Goal: Communication & Community: Answer question/provide support

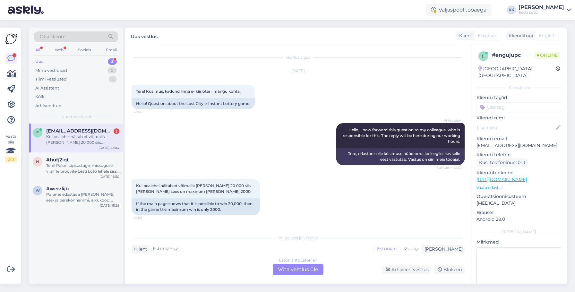
click at [78, 141] on div "Kui pealehel näitab et võimalik [PERSON_NAME] 20 000 siis [PERSON_NAME] sees on…" at bounding box center [82, 140] width 73 height 12
click at [62, 164] on div "Tere! Palun täpsustage, missugusel viisil Te proovite Eesti Loto lehele sisse l…" at bounding box center [82, 169] width 73 height 12
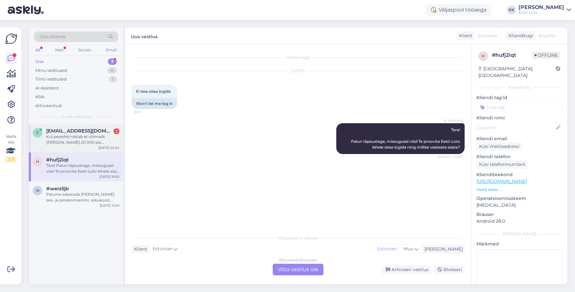
click at [65, 128] on span "[EMAIL_ADDRESS][DOMAIN_NAME]" at bounding box center [79, 131] width 67 height 6
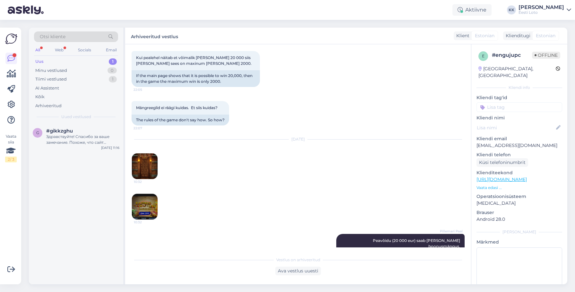
scroll to position [135, 0]
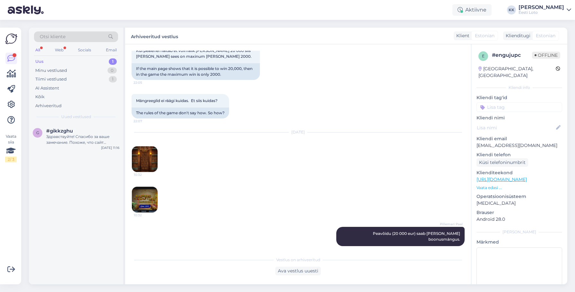
click at [151, 161] on img at bounding box center [145, 159] width 26 height 26
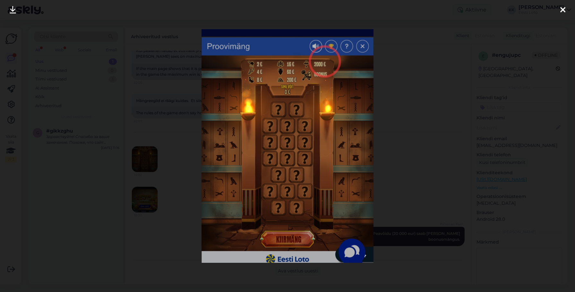
click at [379, 11] on div at bounding box center [562, 10] width 13 height 20
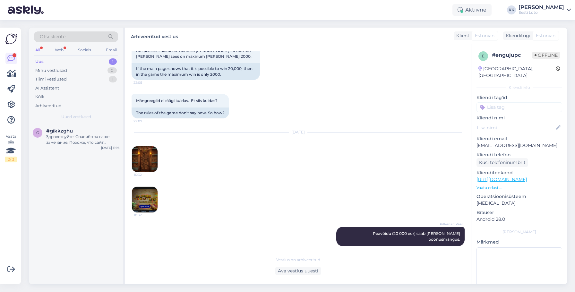
click at [140, 176] on img at bounding box center [145, 200] width 26 height 26
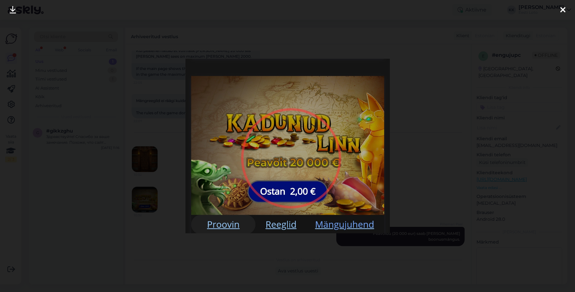
click at [379, 7] on icon at bounding box center [562, 10] width 5 height 8
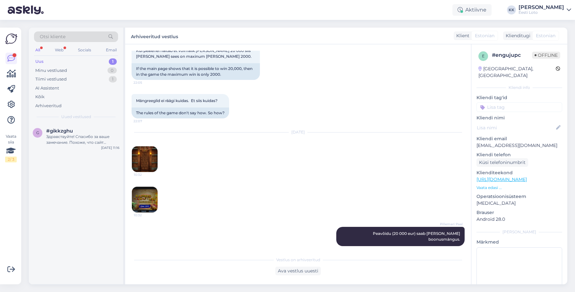
scroll to position [133, 0]
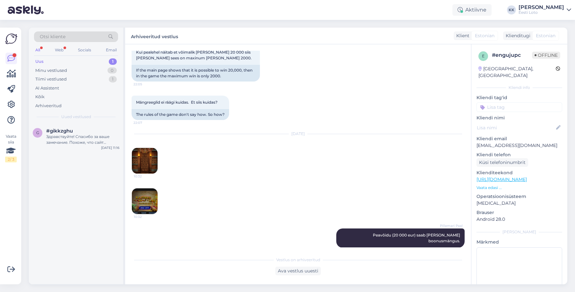
click at [72, 57] on div "Uus 1" at bounding box center [76, 61] width 84 height 9
click at [71, 136] on div "Здравствуйте! Спасибо за ваше замечание. Похоже, что сайт действительно не откр…" at bounding box center [82, 140] width 73 height 12
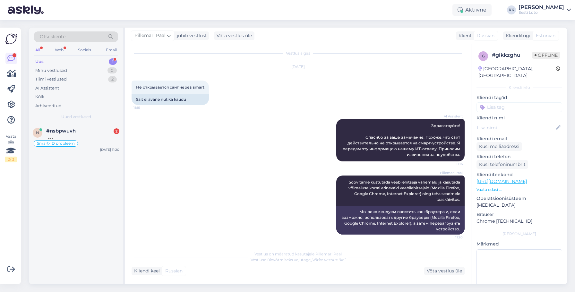
scroll to position [0, 0]
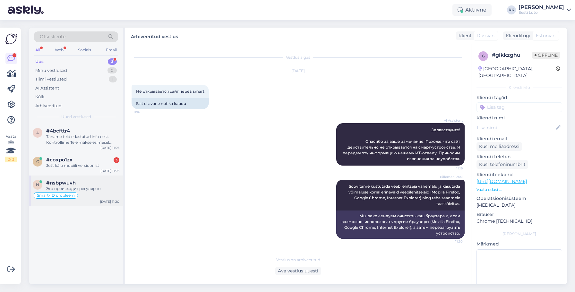
click at [73, 176] on div "Это происходит регулярно" at bounding box center [82, 189] width 73 height 6
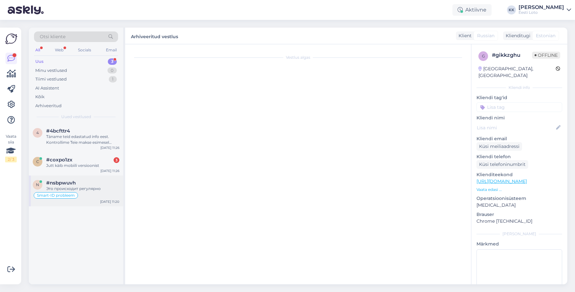
scroll to position [594, 0]
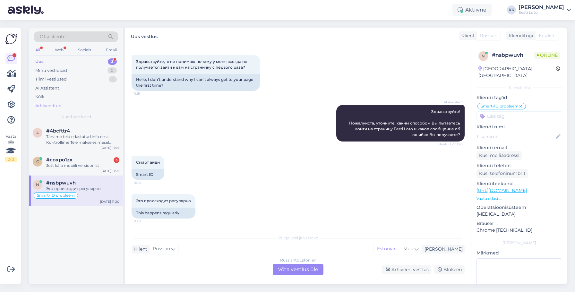
click at [56, 106] on div "Arhiveeritud" at bounding box center [48, 106] width 26 height 6
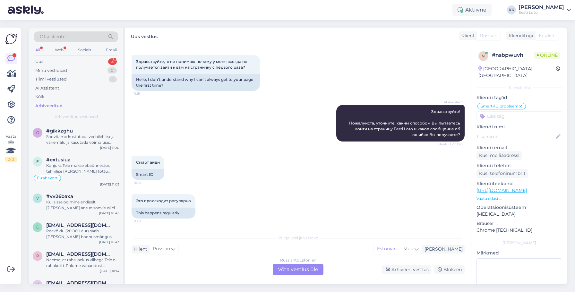
click at [72, 38] on div "Otsi kliente" at bounding box center [76, 36] width 84 height 11
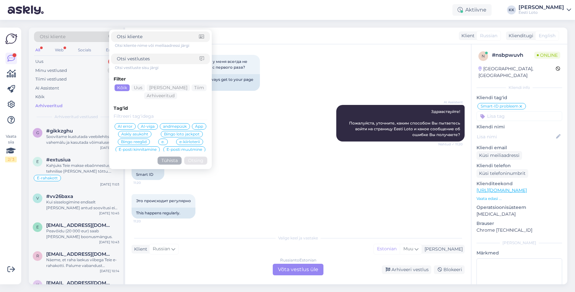
click at [156, 61] on input at bounding box center [158, 58] width 83 height 7
type input "smart-id"
click button "Otsing" at bounding box center [195, 161] width 23 height 8
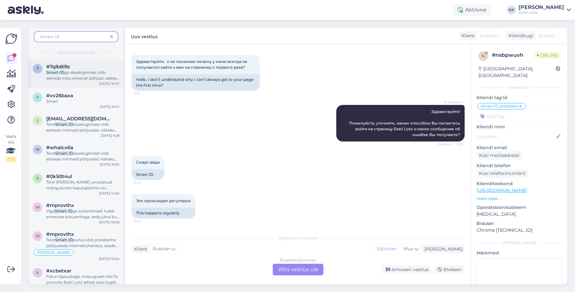
click at [99, 75] on span "ga sisselogimisel võib esineda mitu erinevat põhjust, alates momendi internetiü…" at bounding box center [82, 113] width 73 height 86
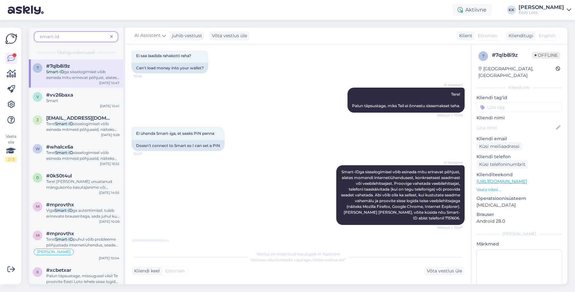
scroll to position [34, 0]
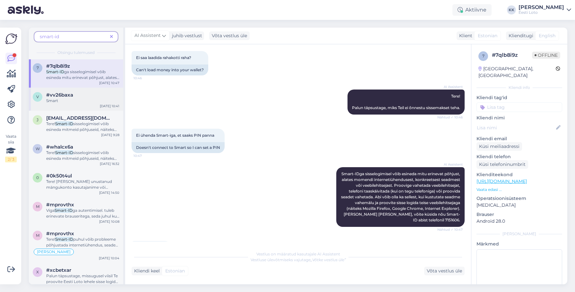
click at [86, 103] on div "Smart" at bounding box center [82, 101] width 73 height 6
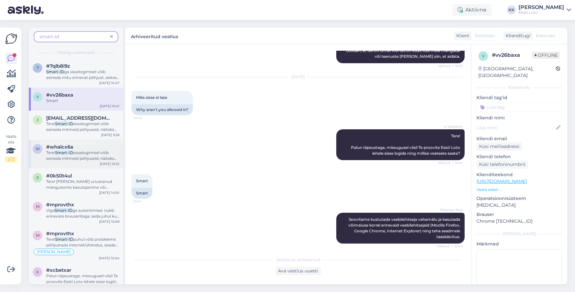
scroll to position [76, 0]
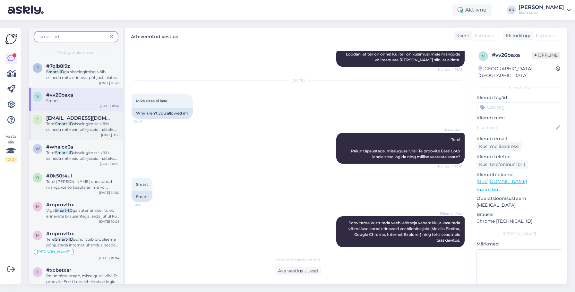
click at [78, 131] on span "sisselogimisel võib esineda mitmeid põhjuseid, näiteks internetiühendus, seade …" at bounding box center [82, 146] width 72 height 51
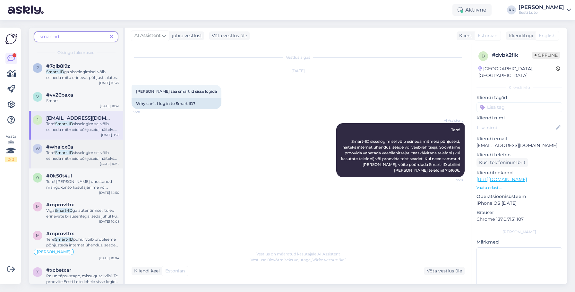
click at [64, 148] on span "#whalcx6a" at bounding box center [59, 147] width 27 height 6
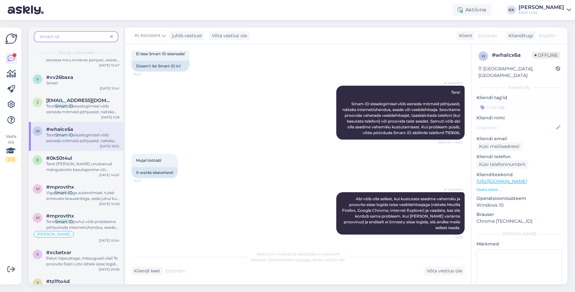
scroll to position [20, 0]
click at [72, 176] on span "ga autentimisel. tuleb erinevate brauseritega, seda juhul kui lehekülg üldse av…" at bounding box center [82, 206] width 73 height 34
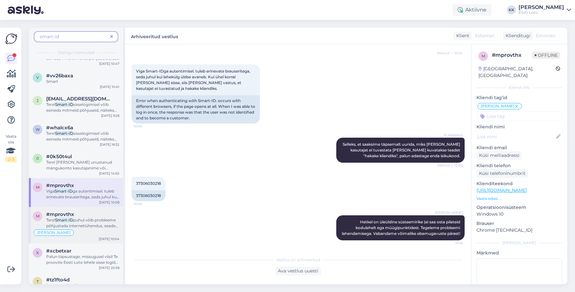
click at [86, 176] on span "puhul võib probleeme põhjustada internetiühendus, seade või veebilehitseja. Soo…" at bounding box center [82, 243] width 72 height 51
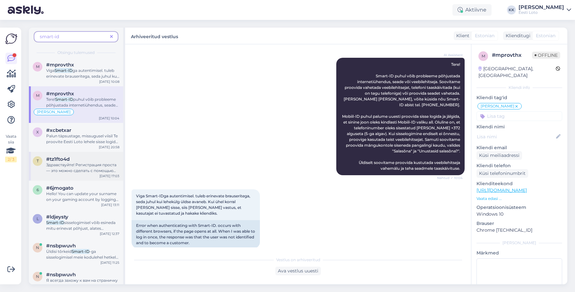
scroll to position [143, 0]
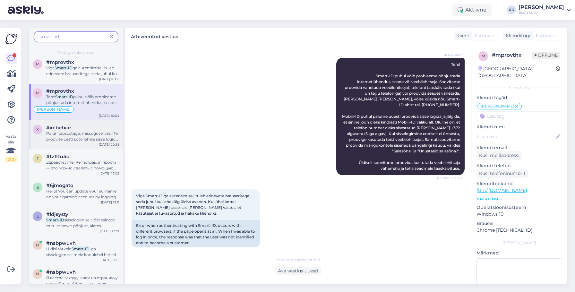
click at [75, 135] on span "Palun täpsustage, missugusel viisil Te proovite Eesti Loto lehele sisse logida (" at bounding box center [82, 139] width 72 height 16
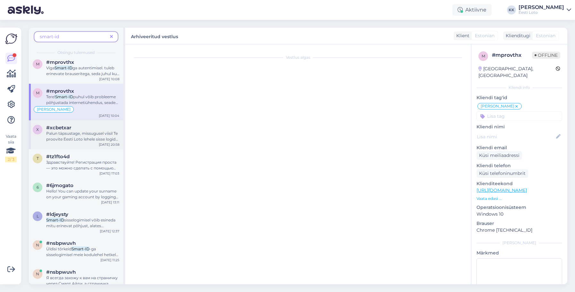
scroll to position [3, 0]
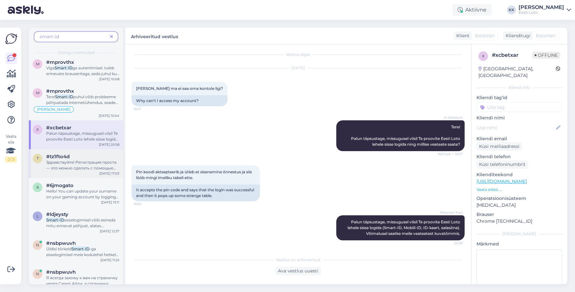
click at [77, 163] on span "Здравствуйте! Регистрация проста — это можно сделать с помощью ID-карты, мобиль…" at bounding box center [81, 168] width 70 height 16
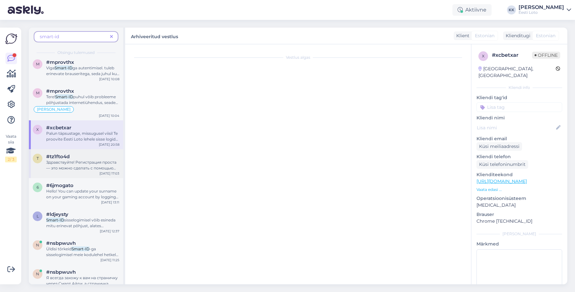
scroll to position [65, 0]
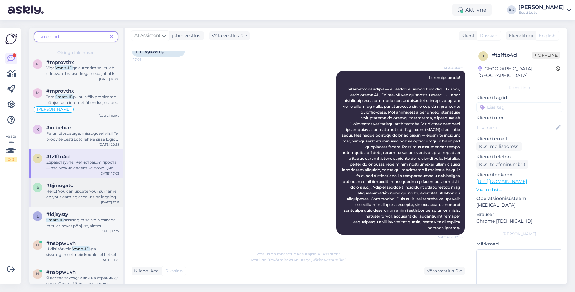
click at [88, 176] on span "Hello! You can update your surname on your gaming account by logging in with yo…" at bounding box center [82, 197] width 72 height 16
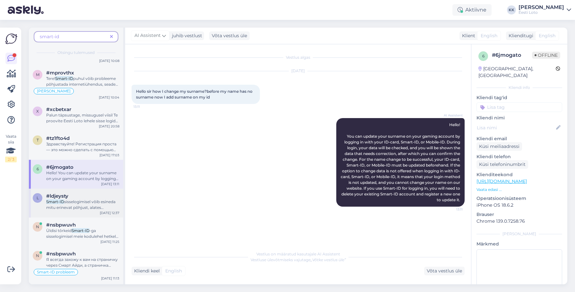
scroll to position [165, 0]
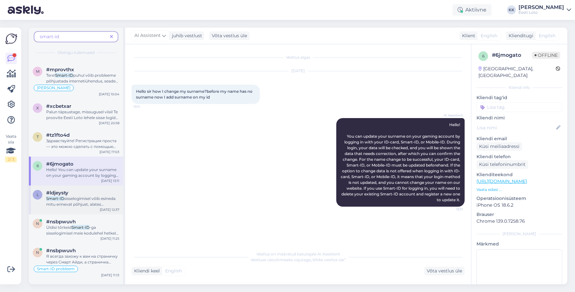
click at [87, 176] on span "sisselogimisel võib esineda mitu erinevat põhjust, alates internetiühendusest, …" at bounding box center [82, 227] width 72 height 63
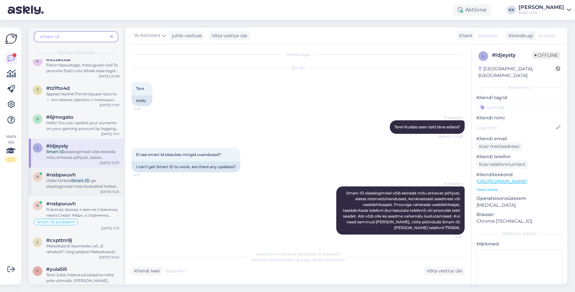
scroll to position [212, 0]
click at [82, 176] on span "Я всегда захожу к вам на страничку через Смарт Айди, а страничка открывается с …" at bounding box center [82, 217] width 73 height 22
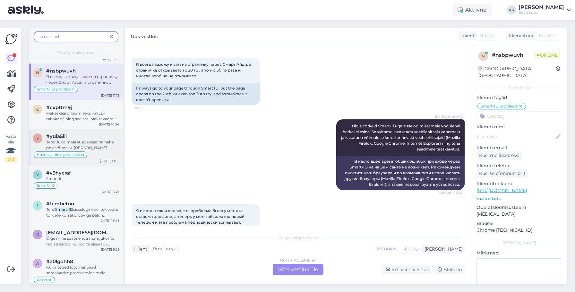
scroll to position [363, 0]
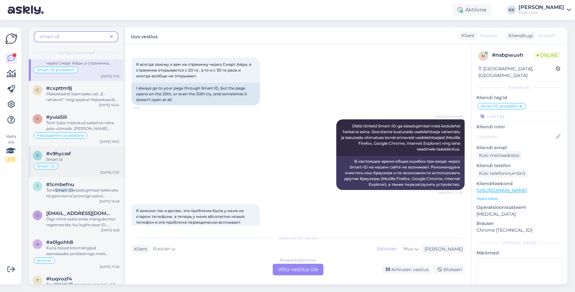
click at [87, 164] on div "Smart-ID" at bounding box center [76, 166] width 87 height 8
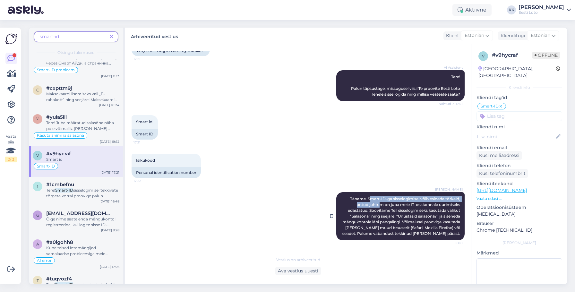
drag, startPoint x: 368, startPoint y: 199, endPoint x: 379, endPoint y: 201, distance: 11.2
click at [379, 176] on span "Täname. Smart-ID-ga sisselogimisel võib esineda tõrkeid, antud juhtum on juba m…" at bounding box center [401, 215] width 119 height 39
click at [377, 176] on span "Täname. Smart-ID-ga sisselogimisel võib esineda tõrkeid, antud juhtum on juba m…" at bounding box center [401, 215] width 119 height 39
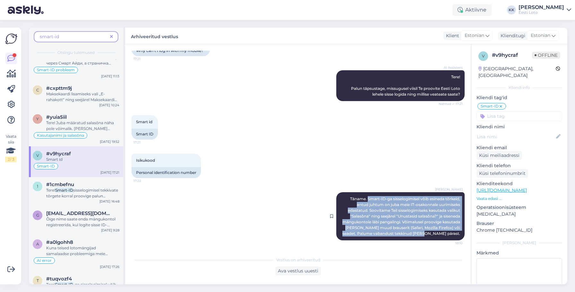
drag, startPoint x: 368, startPoint y: 198, endPoint x: 461, endPoint y: 235, distance: 100.3
click at [379, 176] on div "[PERSON_NAME] Täname. Smart-ID-ga sisselogimisel võib esineda tõrkeid, antud ju…" at bounding box center [400, 216] width 128 height 48
copy span "Smart-ID-ga sisselogimisel võib esineda tõrkeid, antud juhtum on juba meie IT-o…"
click at [111, 36] on icon at bounding box center [111, 37] width 3 height 4
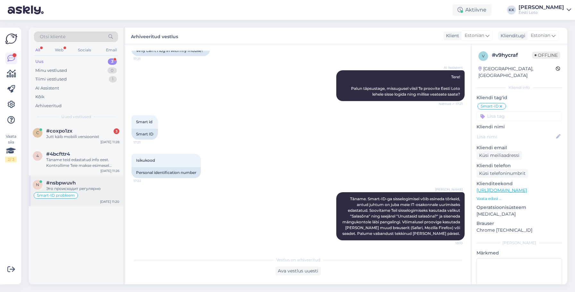
click at [74, 176] on span "#nsbpwuvh" at bounding box center [61, 183] width 30 height 6
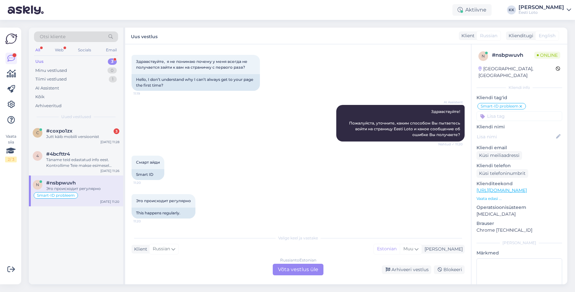
scroll to position [594, 0]
click at [295, 176] on div "Russian to Estonian Võta vestlus üle" at bounding box center [298, 270] width 51 height 12
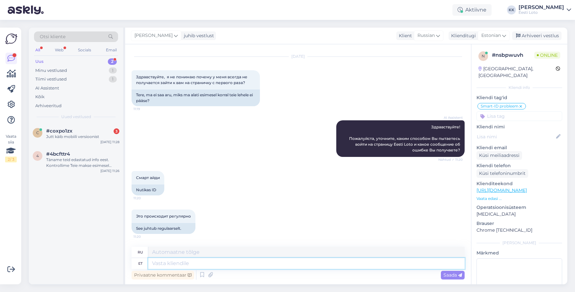
click at [277, 176] on textarea at bounding box center [306, 263] width 316 height 11
type textarea "T"
type textarea "Ты"
paste textarea "Smart-ID-ga sisselogimisel võib esineda tõrkeid, antud juhtum on juba meie IT-o…"
type textarea "Smart-ID-ga sisselogimisel võib esineda tõrkeid, antud juhtum on juba meie IT-o…"
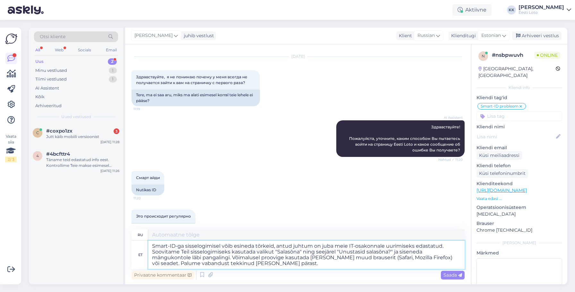
type textarea "При входе через Smart-ID могут возникать ошибки. Этот случай уже передан в наш …"
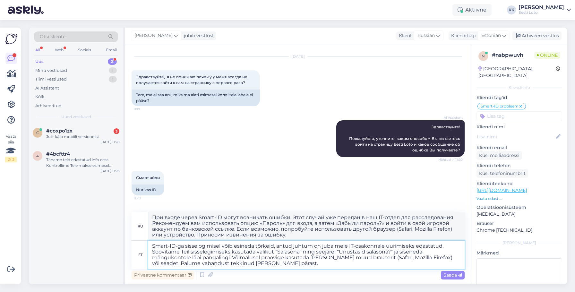
drag, startPoint x: 153, startPoint y: 246, endPoint x: 158, endPoint y: 245, distance: 5.5
click at [153, 176] on textarea "Smart-ID-ga sisselogimisel võib esineda tõrkeid, antud juhtum on juba meie IT-o…" at bounding box center [306, 255] width 316 height 28
type textarea "Tere. Smart-ID-ga sisselogimisel võib esineda tõrkeid, antud juhtum on juba mei…"
type textarea "Здравствуйте. При входе через Smart-ID могут возникать ошибки. Этот случай уже …"
type textarea "Tere. Smart-ID-ga sisselogimisel võib esineda tõrkeid, antud juhtum on juba mei…"
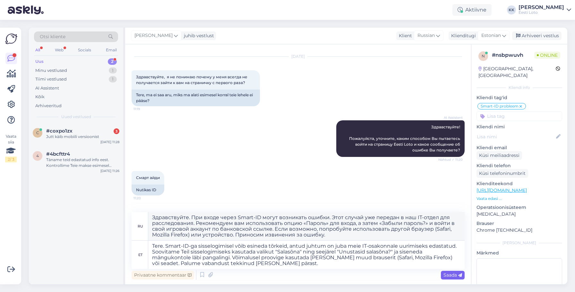
click at [379, 176] on span "Saada" at bounding box center [452, 275] width 19 height 6
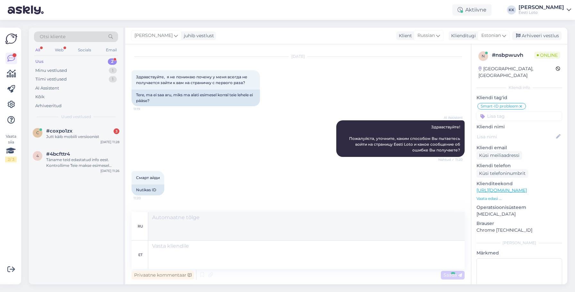
scroll to position [686, 0]
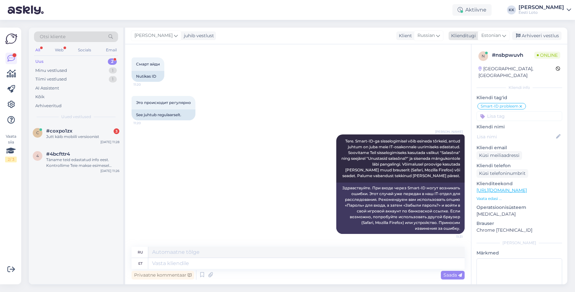
click at [379, 33] on div "Arhiveeri vestlus" at bounding box center [536, 35] width 49 height 9
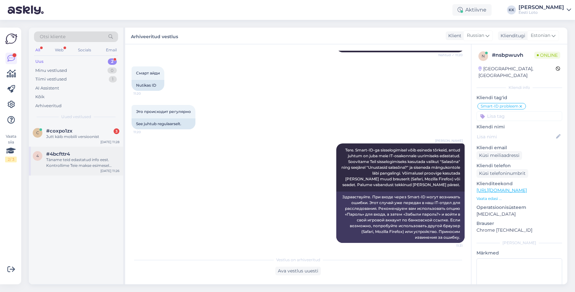
click at [83, 160] on div "Täname teid edastatud info eest. Kontrollime Teie makse esimesel võimalusel [PE…" at bounding box center [82, 163] width 73 height 12
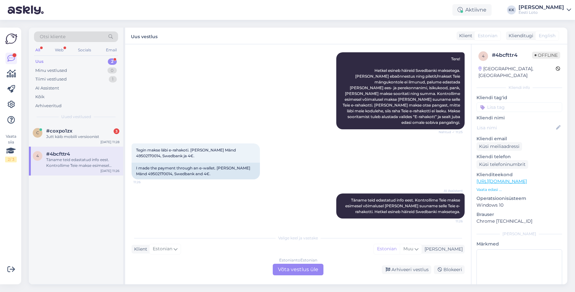
scroll to position [88, 0]
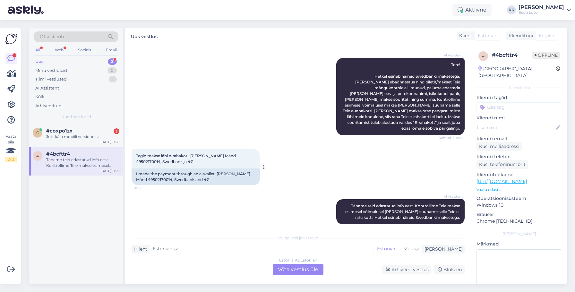
click at [234, 153] on span "Tegin makse läbi e-rahakoti. [PERSON_NAME] Mänd 49502170014, Swedbank ja 4€." at bounding box center [186, 158] width 101 height 11
copy span "49502170014"
click at [65, 98] on div "Kõik" at bounding box center [76, 96] width 84 height 9
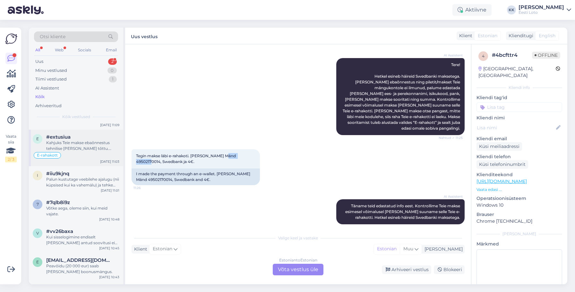
scroll to position [177, 0]
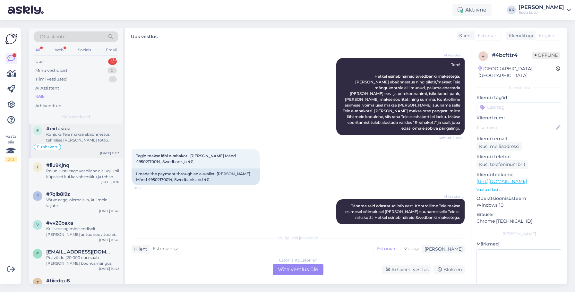
click at [85, 145] on div "E-rahakott" at bounding box center [76, 147] width 87 height 8
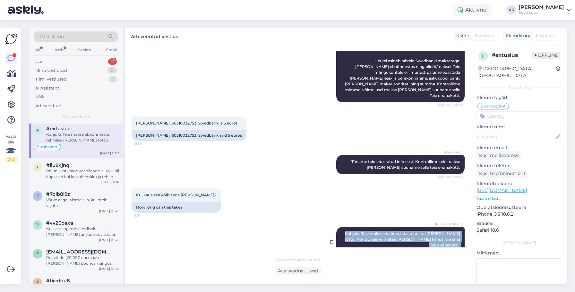
drag, startPoint x: 354, startPoint y: 221, endPoint x: 451, endPoint y: 239, distance: 98.5
click at [379, 176] on div "[PERSON_NAME] Kahjuks Teie makse ebaõnnestus tehnilise [PERSON_NAME] tõttu. Kon…" at bounding box center [400, 242] width 128 height 31
copy span "Kahjuks Teie makse ebaõnnestus tehnilise [PERSON_NAME] tõttu. Kontrollisime mak…"
click at [73, 62] on div "Uus 2" at bounding box center [76, 61] width 84 height 9
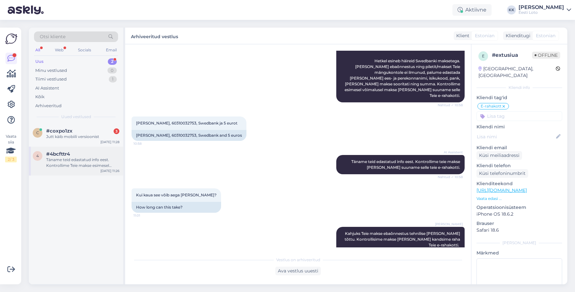
click at [69, 162] on div "Täname teid edastatud info eest. Kontrollime Teie makse esimesel võimalusel [PE…" at bounding box center [82, 163] width 73 height 12
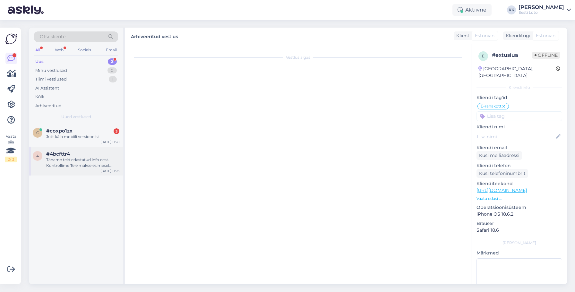
scroll to position [88, 0]
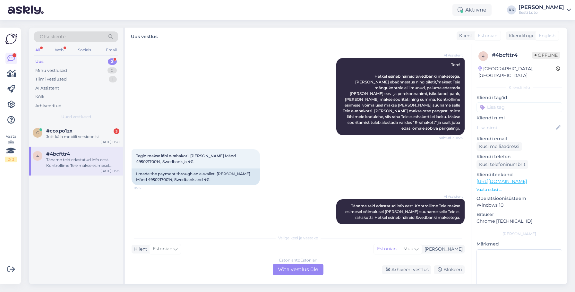
click at [294, 176] on div "Estonian to Estonian Võta vestlus üle" at bounding box center [298, 270] width 51 height 12
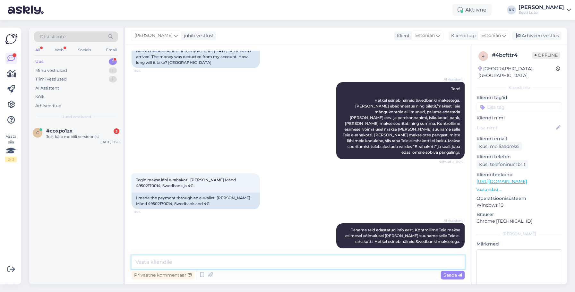
click at [246, 176] on textarea at bounding box center [298, 261] width 333 height 13
paste textarea "Kahjuks Teie makse ebaõnnestus tehnilise [PERSON_NAME] tõttu. Kontrollisime mak…"
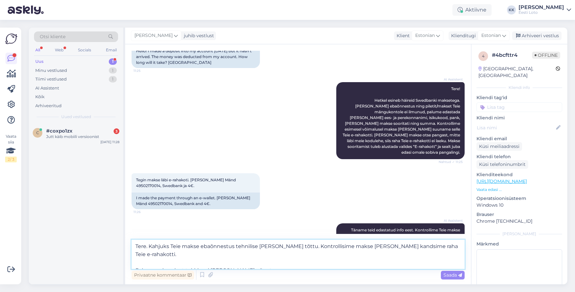
drag, startPoint x: 135, startPoint y: 261, endPoint x: 168, endPoint y: 241, distance: 39.2
click at [135, 176] on textarea "Tere. Kahjuks Teie makse ebaõnnestus tehnilise [PERSON_NAME] tõttu. Kontrollisi…" at bounding box center [298, 254] width 333 height 29
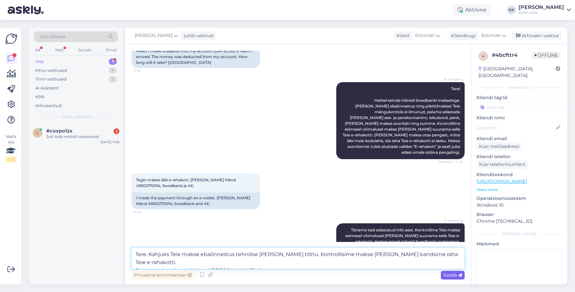
type textarea "Tere. Kahjuks Teie makse ebaõnnestus tehnilise [PERSON_NAME] tõttu. Kontrollisi…"
click at [379, 176] on span "Saada" at bounding box center [452, 275] width 19 height 6
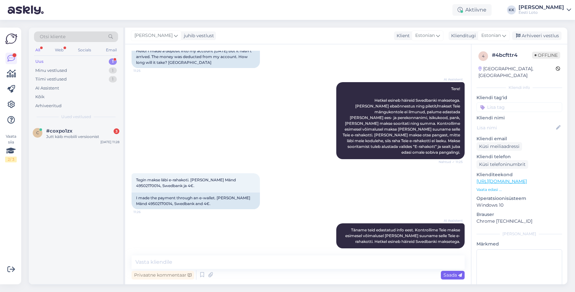
scroll to position [103, 0]
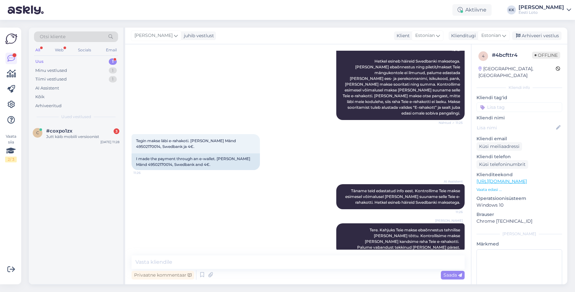
click at [379, 102] on input at bounding box center [519, 107] width 86 height 10
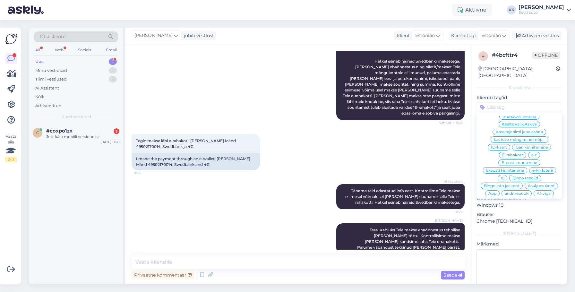
click at [379, 153] on span "E-rahakott" at bounding box center [512, 155] width 21 height 4
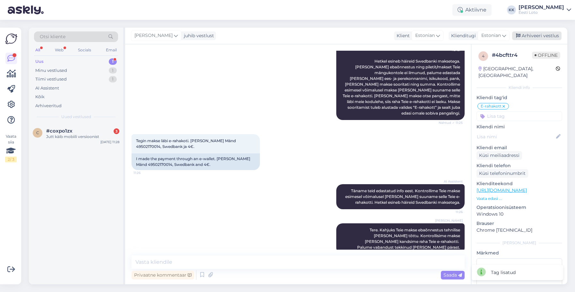
drag, startPoint x: 544, startPoint y: 36, endPoint x: 540, endPoint y: 36, distance: 3.8
click at [379, 36] on div "Arhiveeri vestlus" at bounding box center [536, 35] width 49 height 9
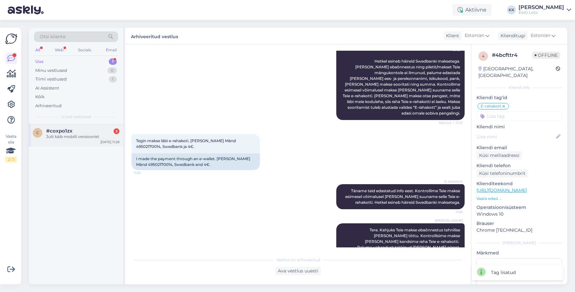
click at [73, 135] on div "Jutt käib mobiili versioonist" at bounding box center [82, 137] width 73 height 6
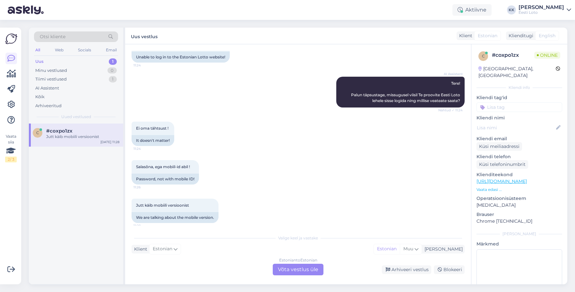
scroll to position [51, 0]
